Goal: Information Seeking & Learning: Find specific fact

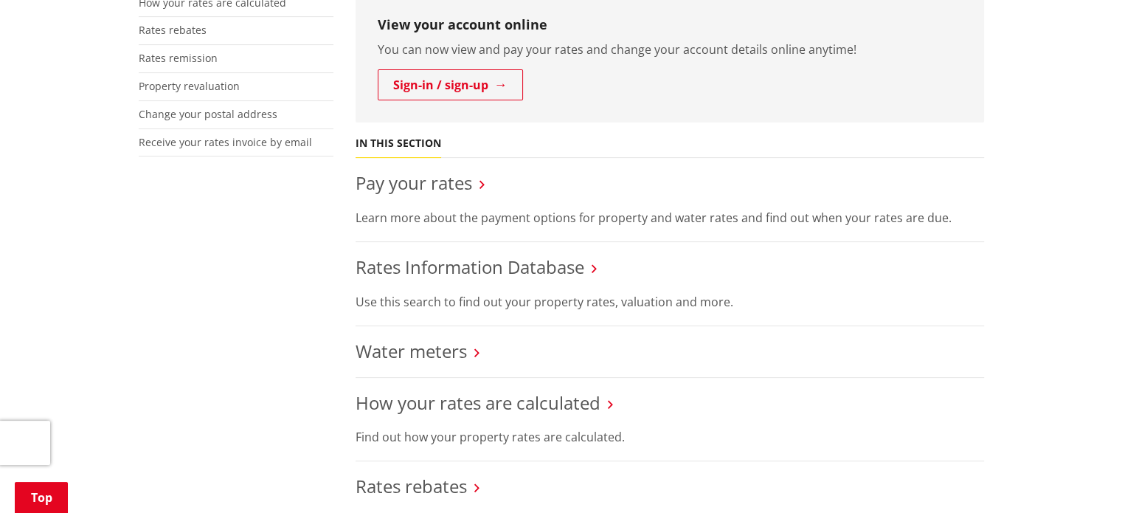
scroll to position [427, 0]
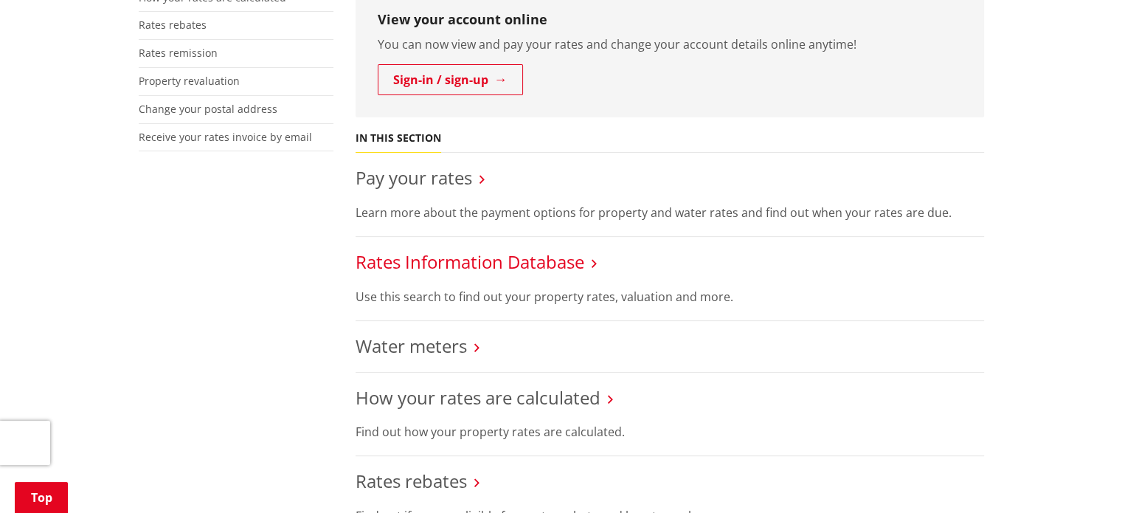
click at [451, 263] on link "Rates Information Database" at bounding box center [470, 261] width 229 height 24
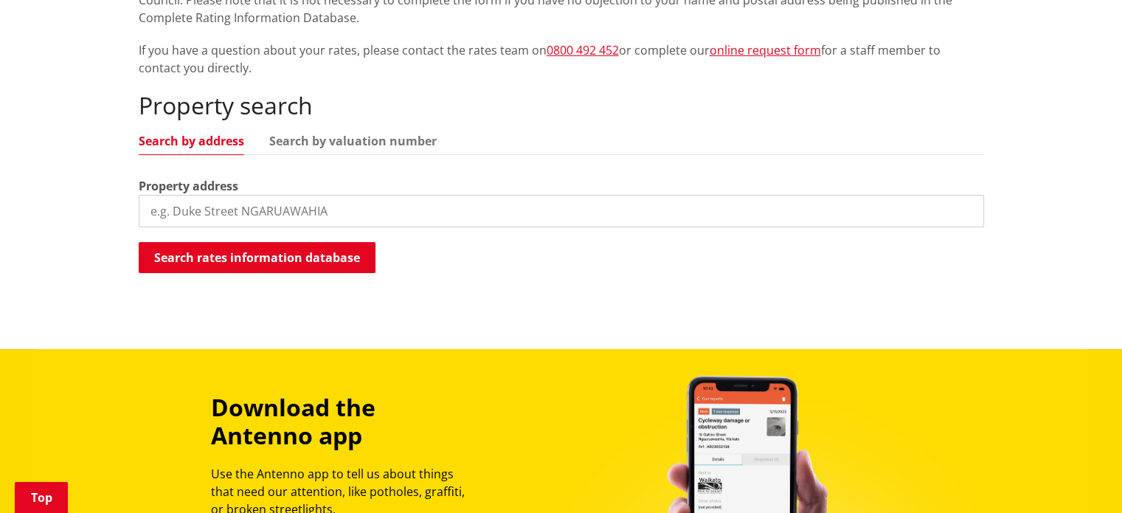
scroll to position [364, 0]
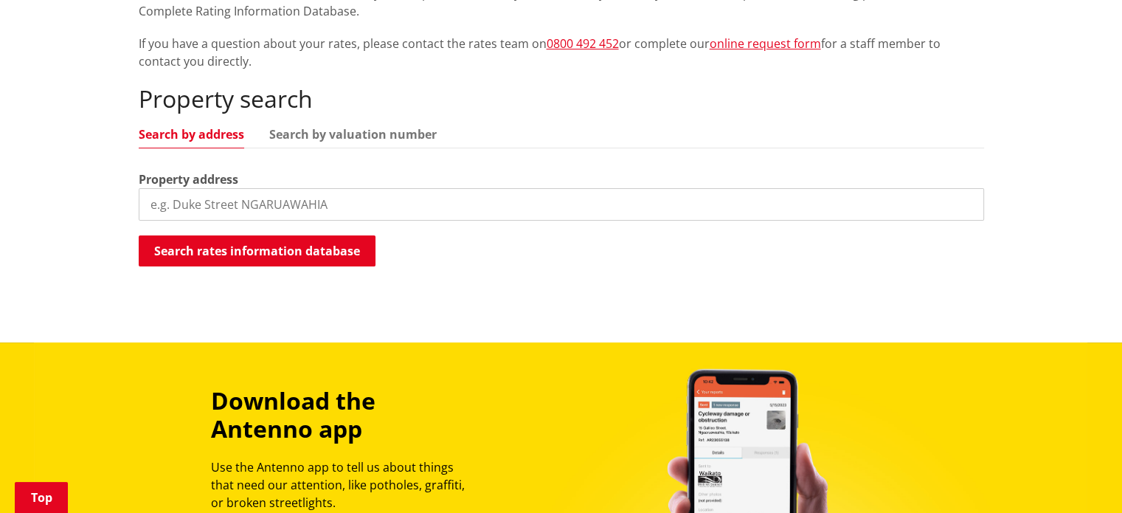
click at [192, 212] on input "search" at bounding box center [562, 204] width 846 height 32
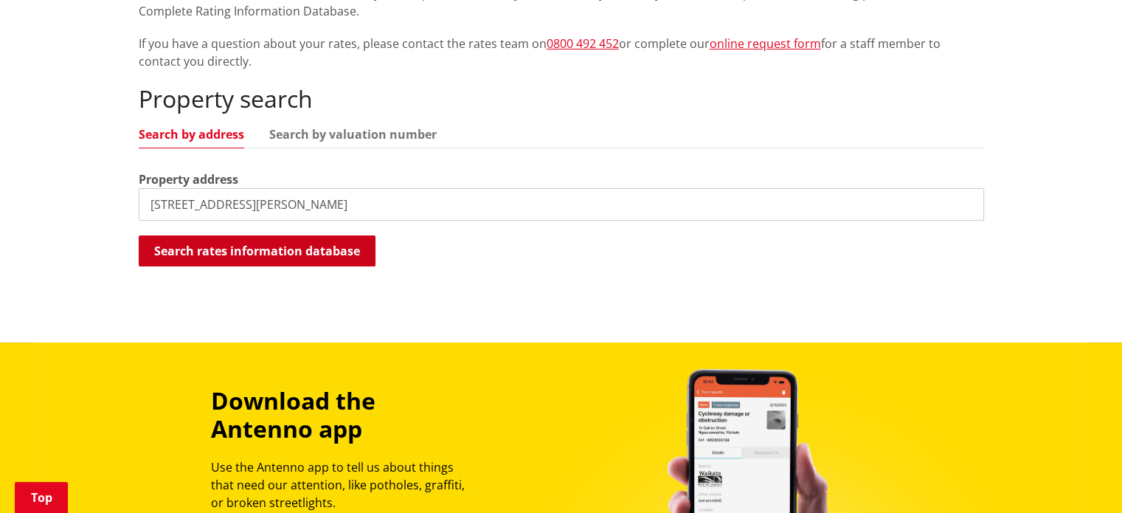
type input "[STREET_ADDRESS][PERSON_NAME]"
click at [245, 247] on button "Search rates information database" at bounding box center [257, 250] width 237 height 31
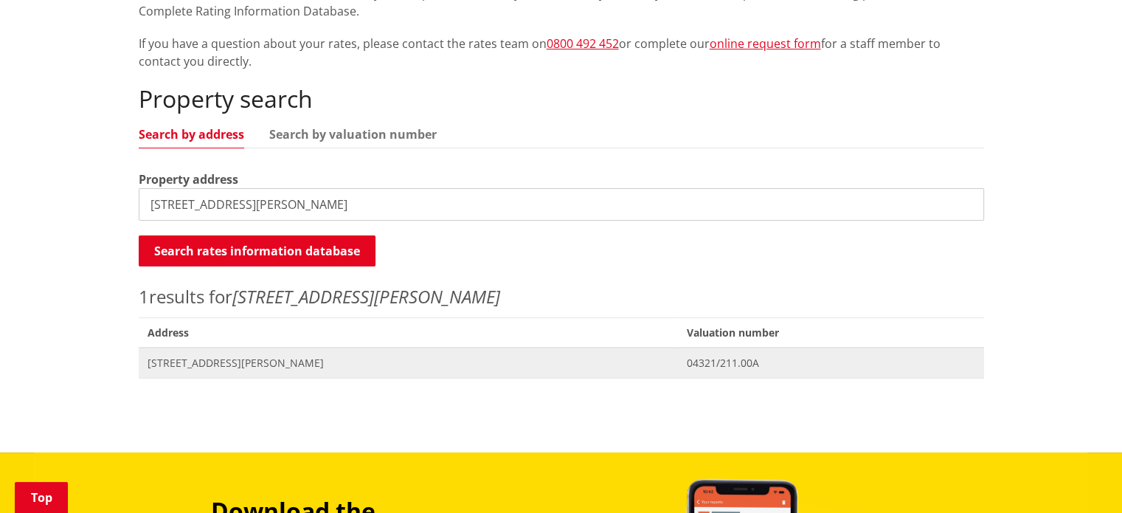
click at [220, 359] on span "[STREET_ADDRESS][PERSON_NAME]" at bounding box center [409, 363] width 522 height 15
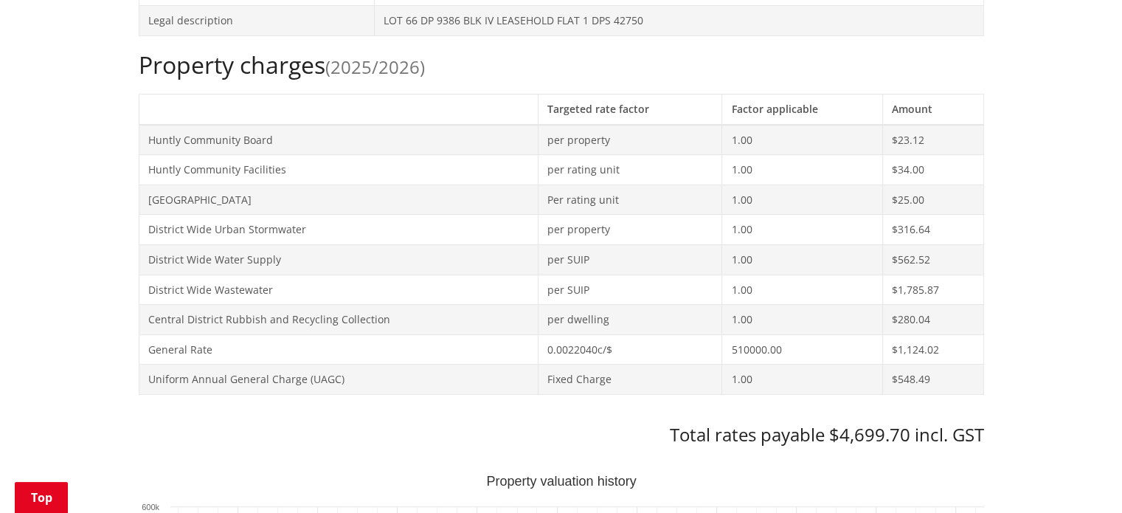
scroll to position [838, 0]
